Goal: Obtain resource: Download file/media

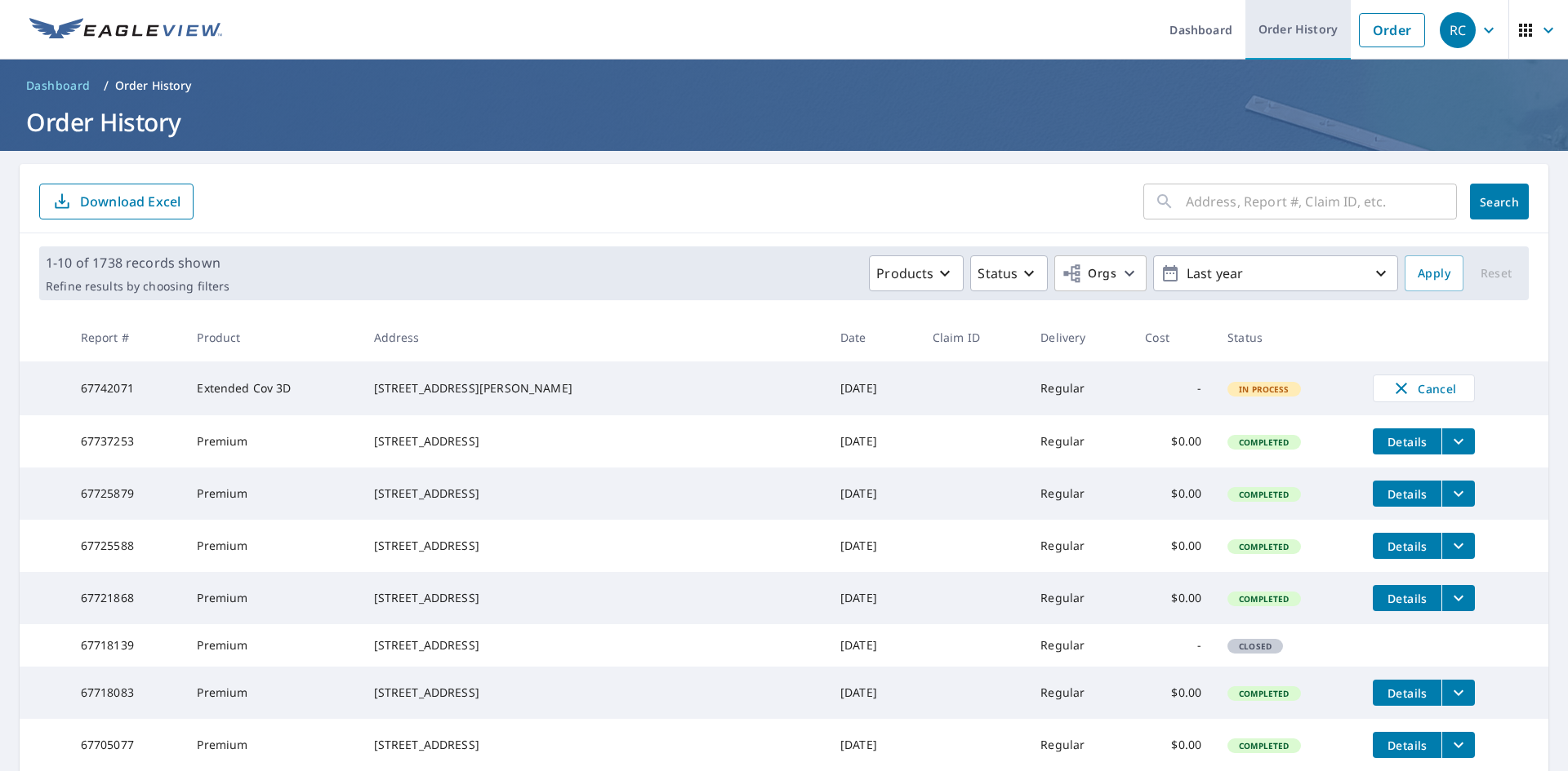
click at [1292, 32] on link "Order History" at bounding box center [1298, 29] width 105 height 59
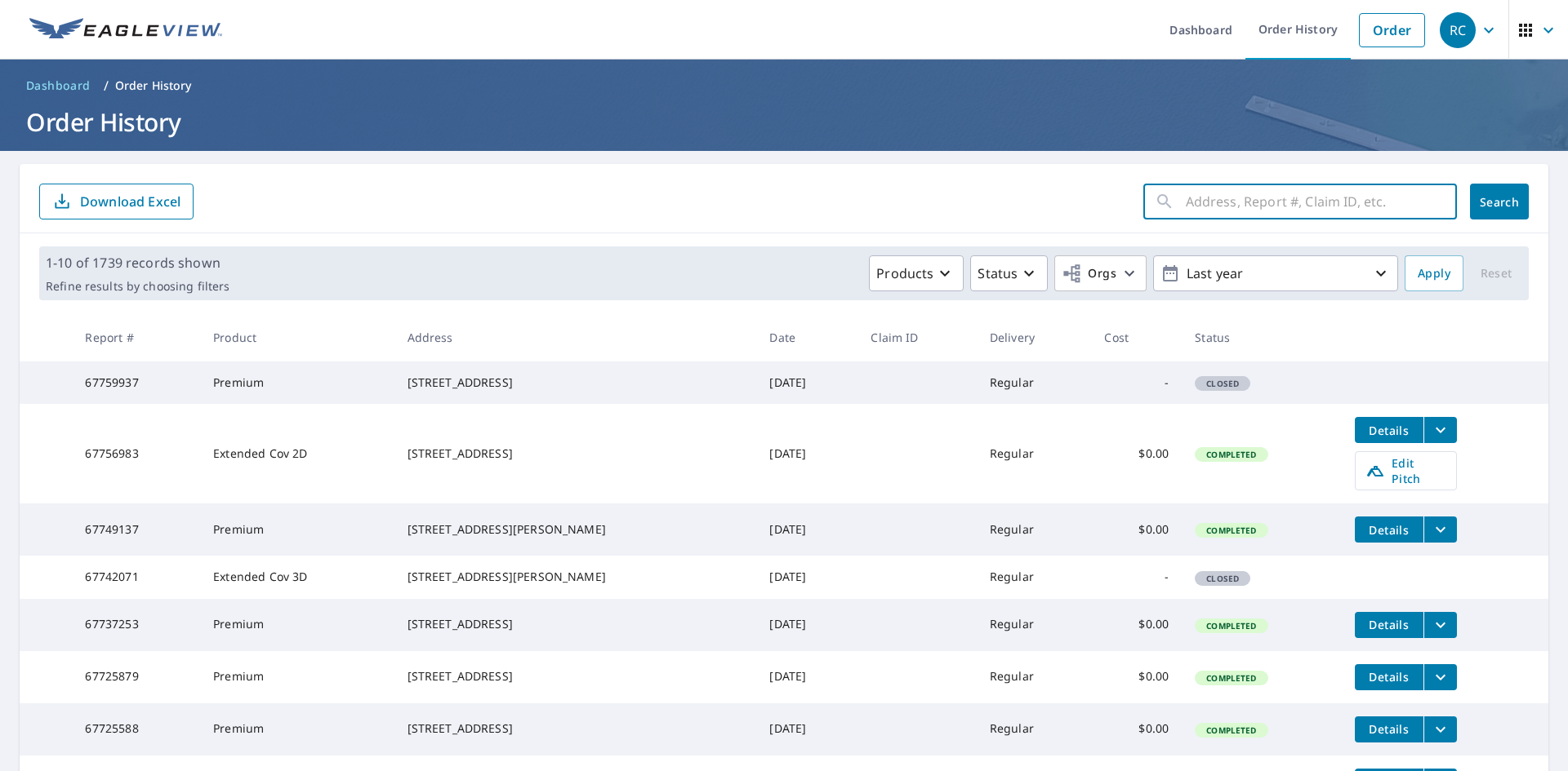
click at [1186, 210] on input "text" at bounding box center [1321, 201] width 271 height 46
type input "[STREET_ADDRESS]"
click at [1487, 199] on span "Search" at bounding box center [1499, 202] width 33 height 16
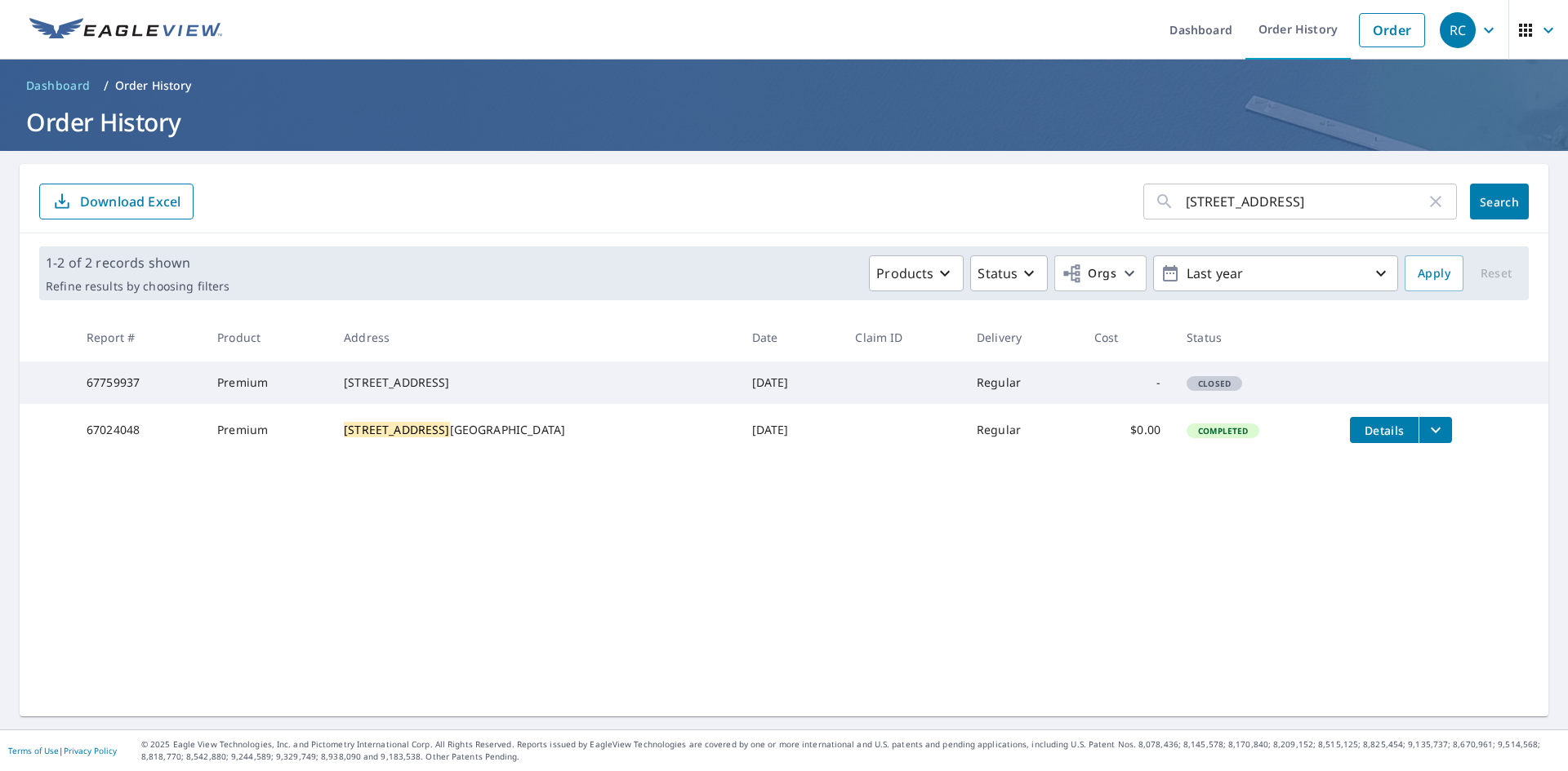
click at [1431, 433] on icon "filesDropdownBtn-67024048" at bounding box center [1436, 431] width 10 height 6
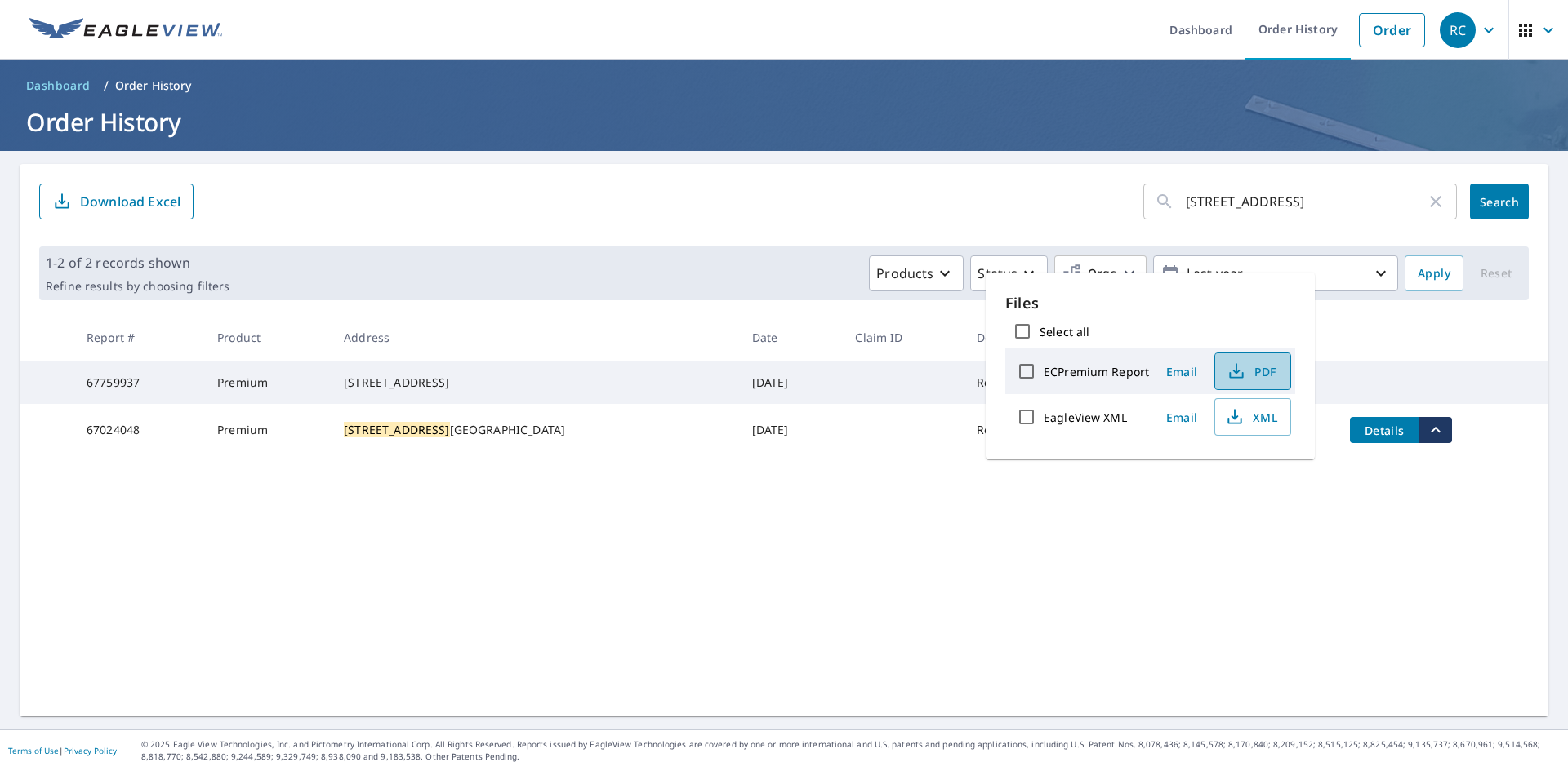
click at [1250, 377] on span "PDF" at bounding box center [1251, 370] width 53 height 19
